Goal: Task Accomplishment & Management: Manage account settings

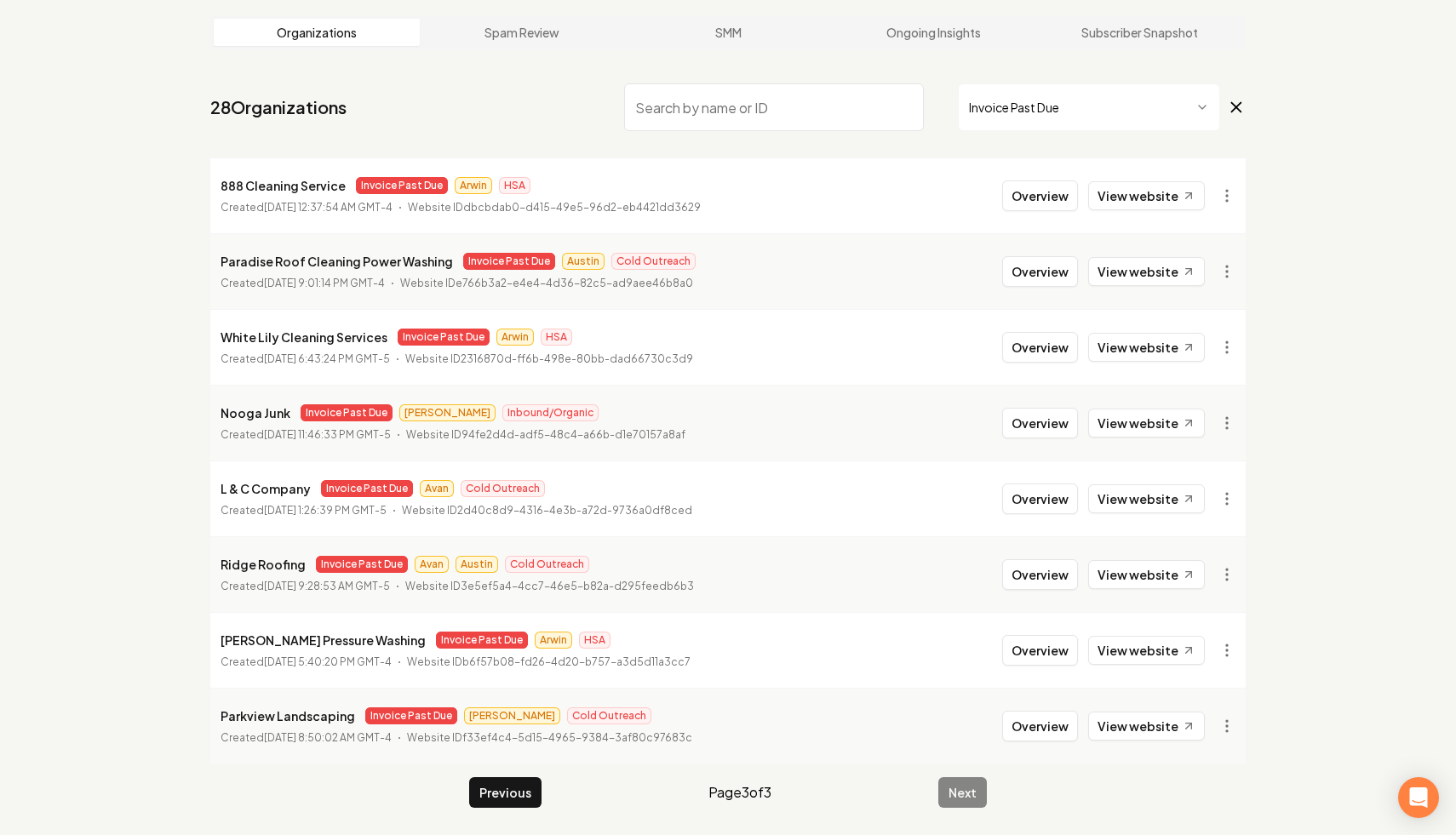
click at [1236, 99] on icon at bounding box center [1236, 107] width 19 height 21
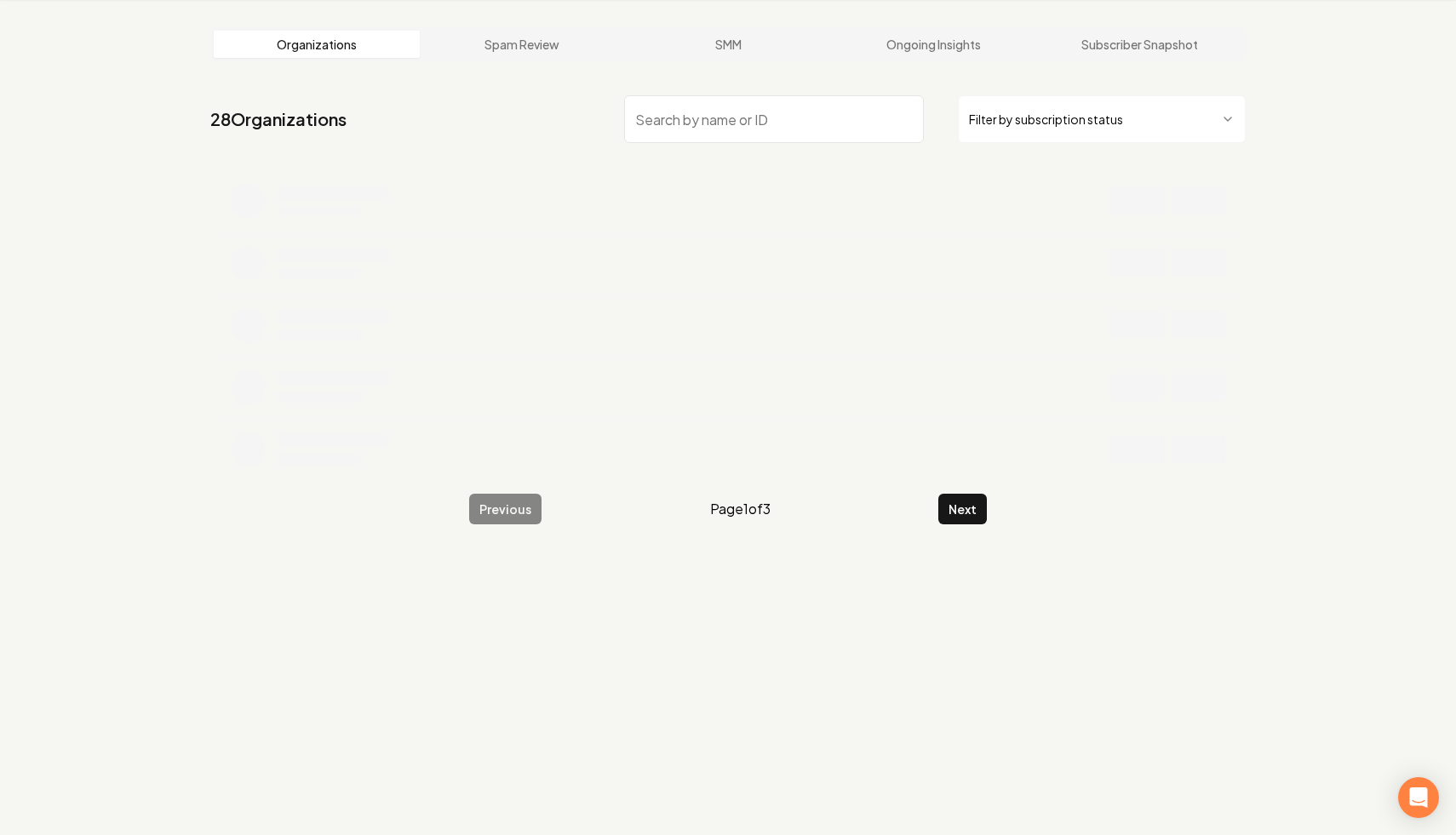
scroll to position [65, 0]
click at [753, 140] on input "search" at bounding box center [774, 119] width 300 height 47
type input "terrain"
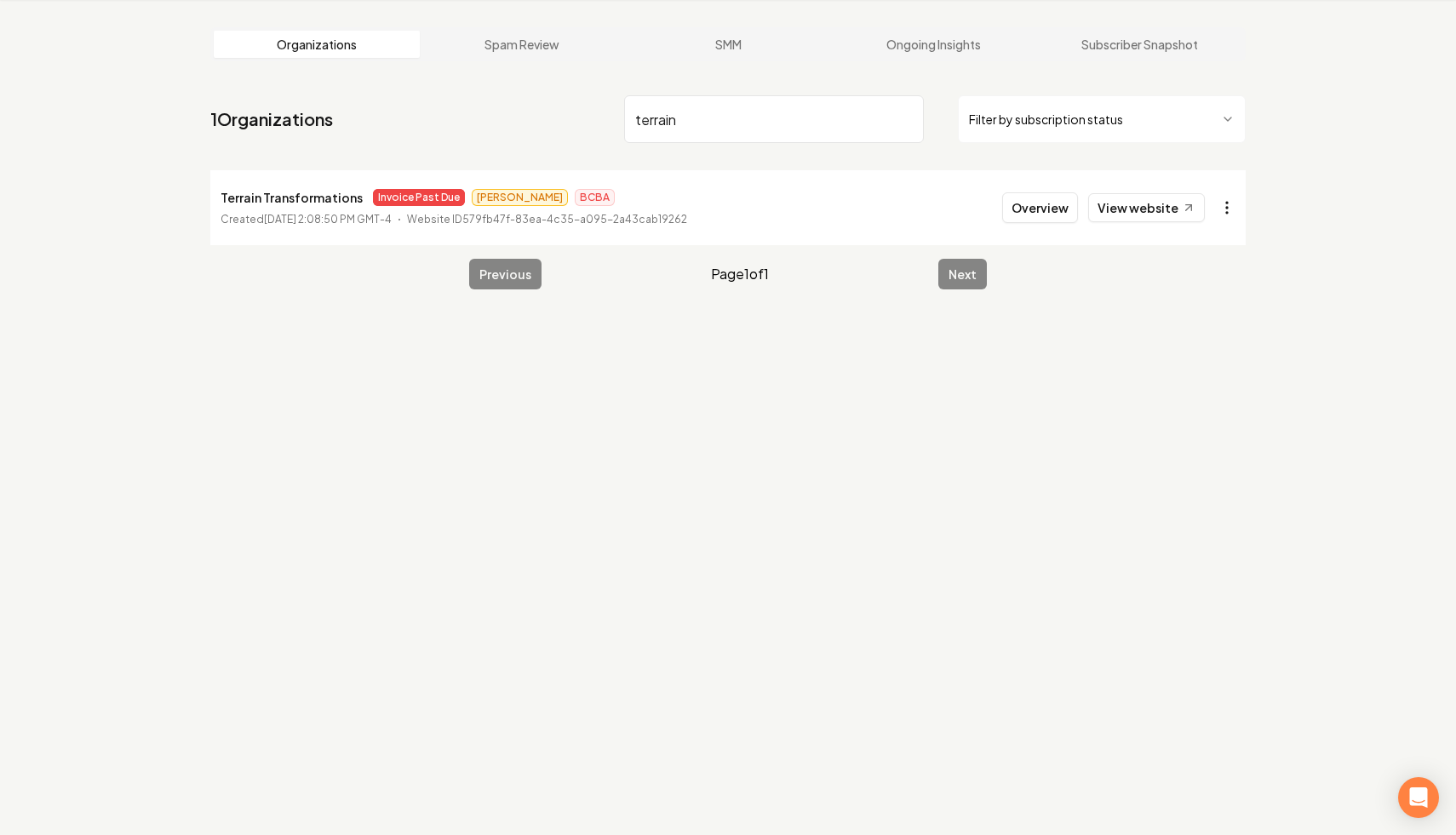
click at [1238, 206] on html "Dashboard Organization Rebolt Site Builder Organizations Spam Review SMM Ongoin…" at bounding box center [728, 352] width 1456 height 835
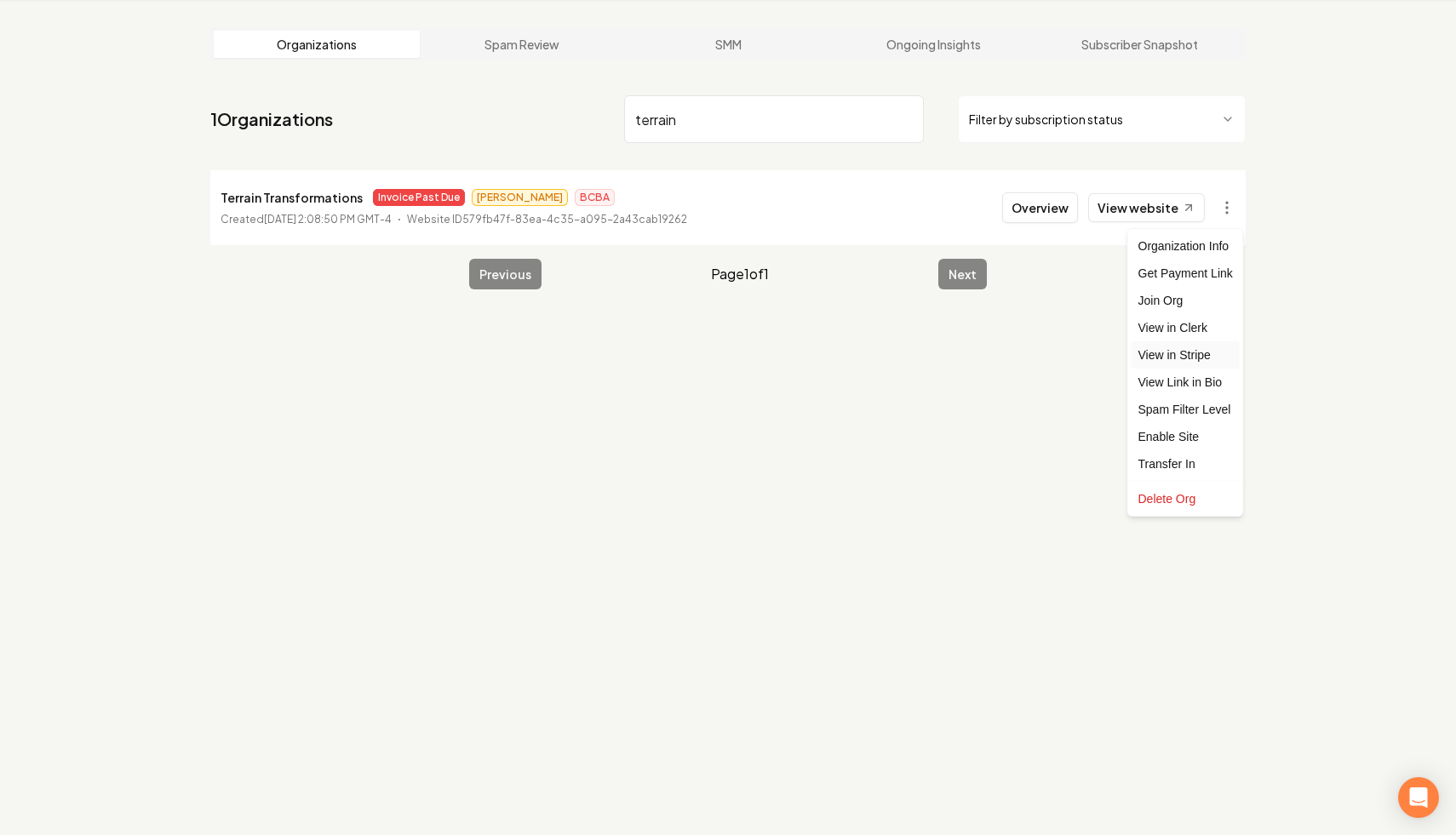
click at [1195, 360] on link "View in Stripe" at bounding box center [1186, 355] width 109 height 28
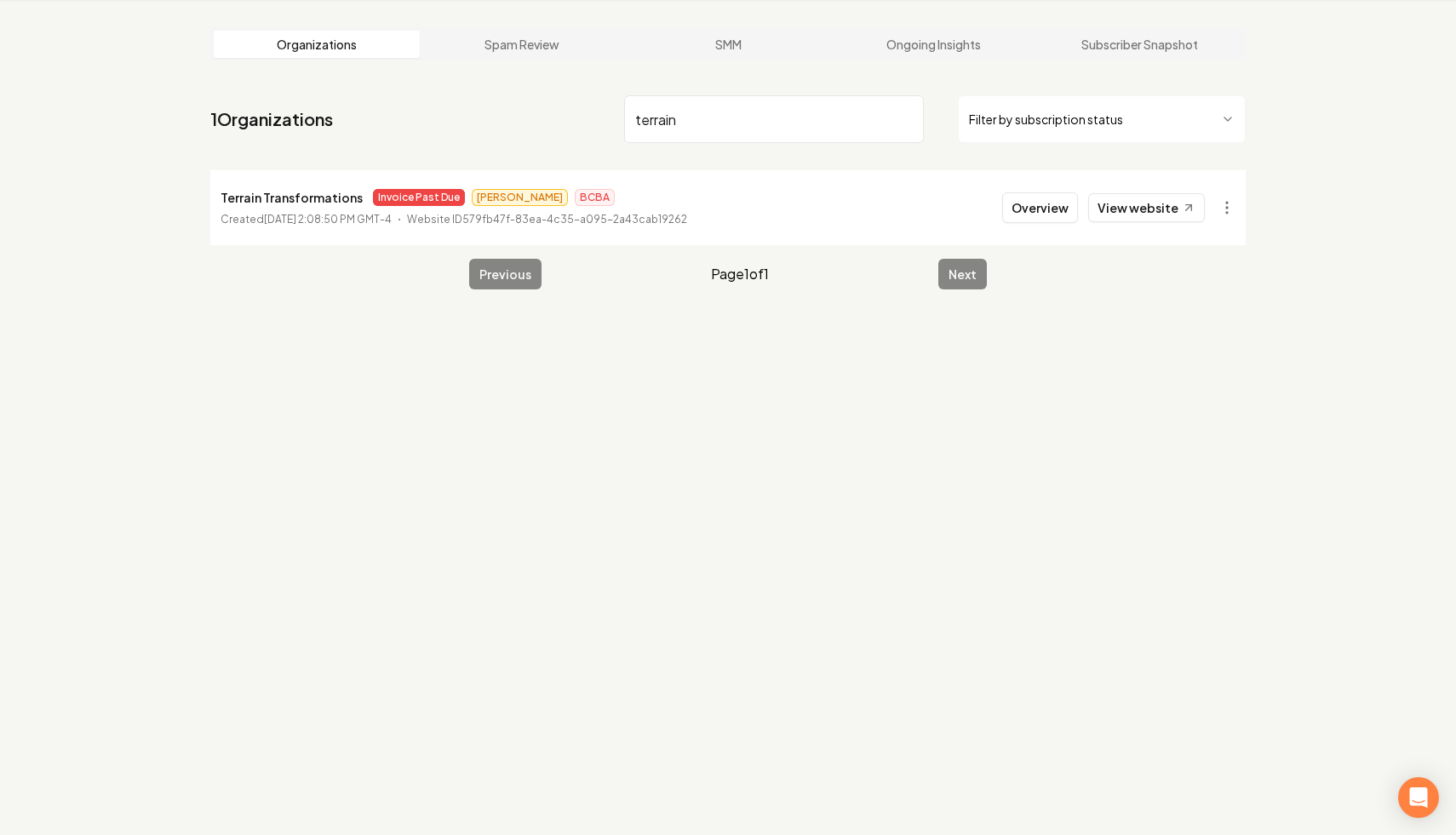
click at [1138, 126] on html "Dashboard Organization Rebolt Site Builder Organizations Spam Review SMM Ongoin…" at bounding box center [728, 352] width 1456 height 835
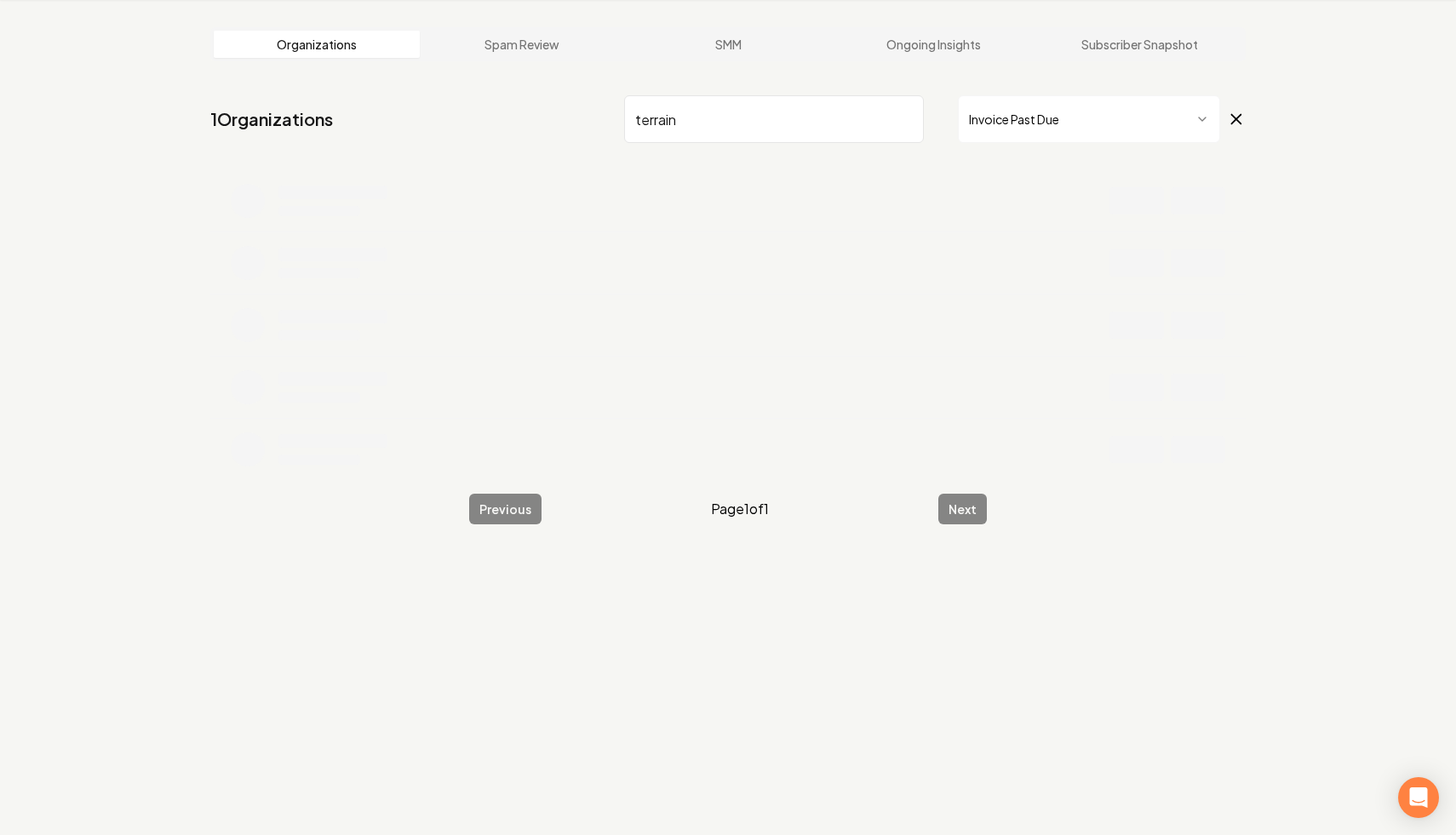
click at [908, 114] on input "terrain" at bounding box center [774, 119] width 300 height 47
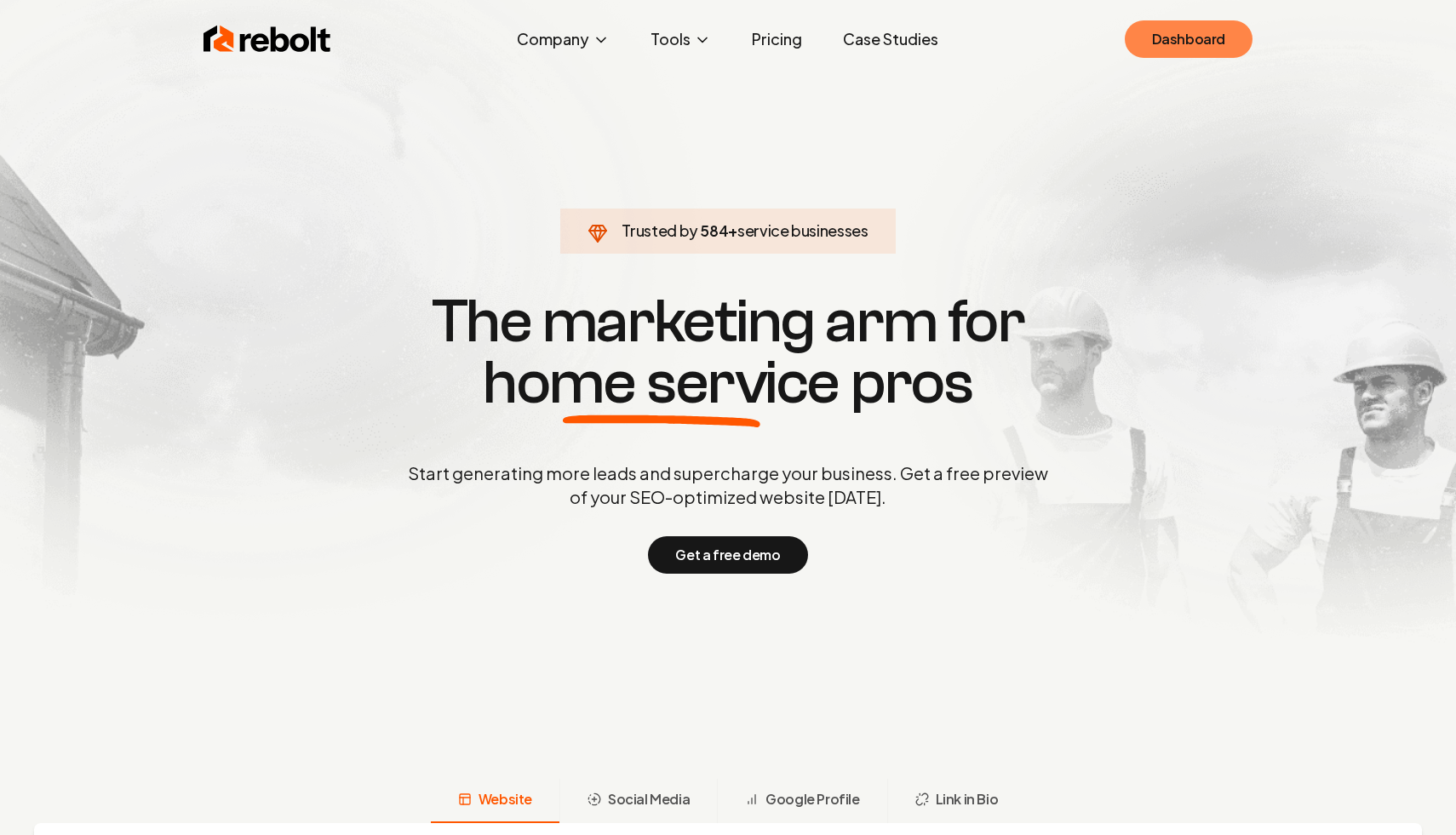
click at [1175, 40] on link "Dashboard" at bounding box center [1188, 39] width 127 height 38
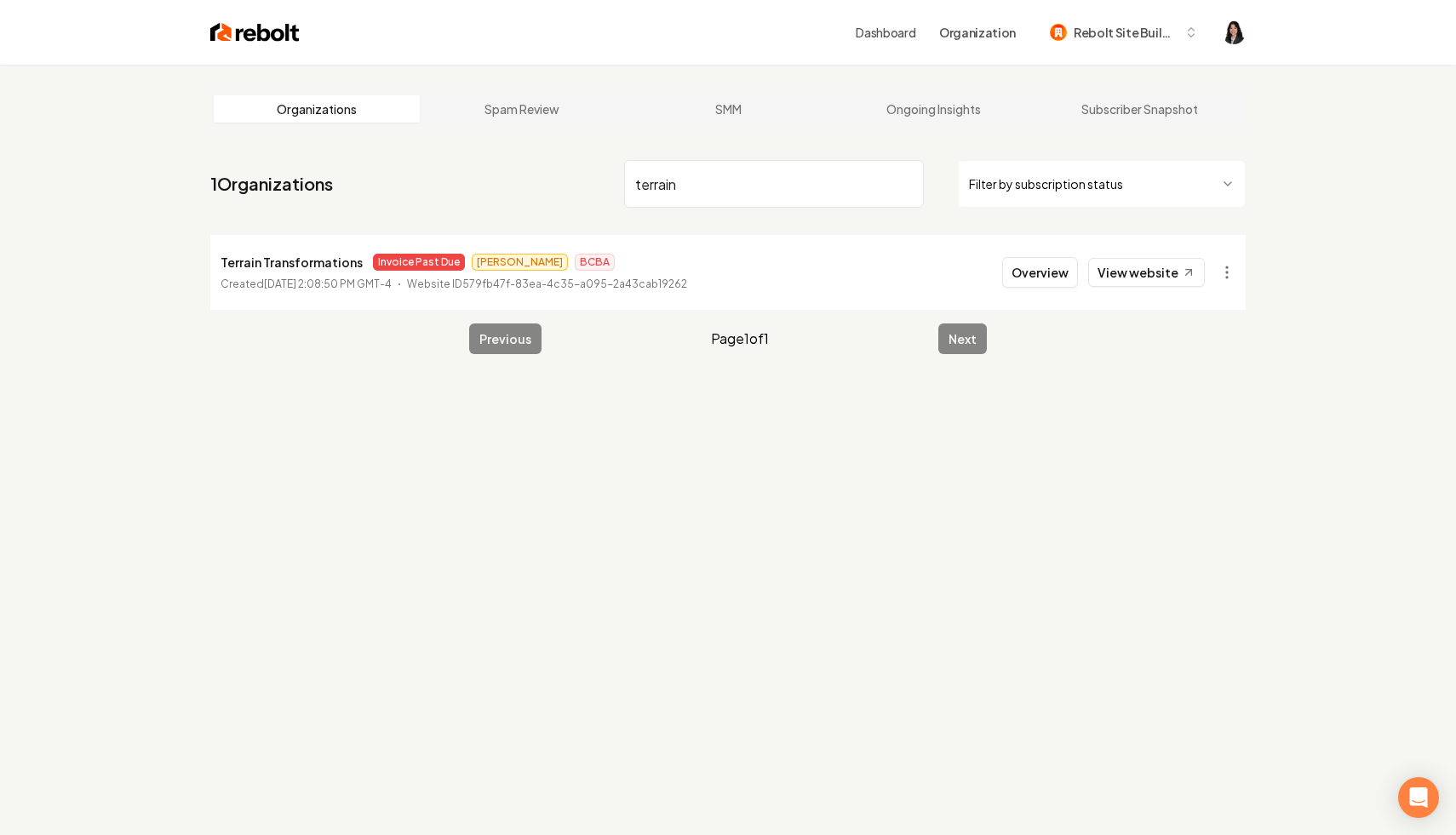
type input "terrain"
click at [1238, 256] on html "Dashboard Organization Rebolt Site Builder Organizations Spam Review SMM Ongoin…" at bounding box center [728, 418] width 1456 height 835
click at [1201, 424] on link "View in Stripe" at bounding box center [1186, 419] width 109 height 28
